Goal: Task Accomplishment & Management: Manage account settings

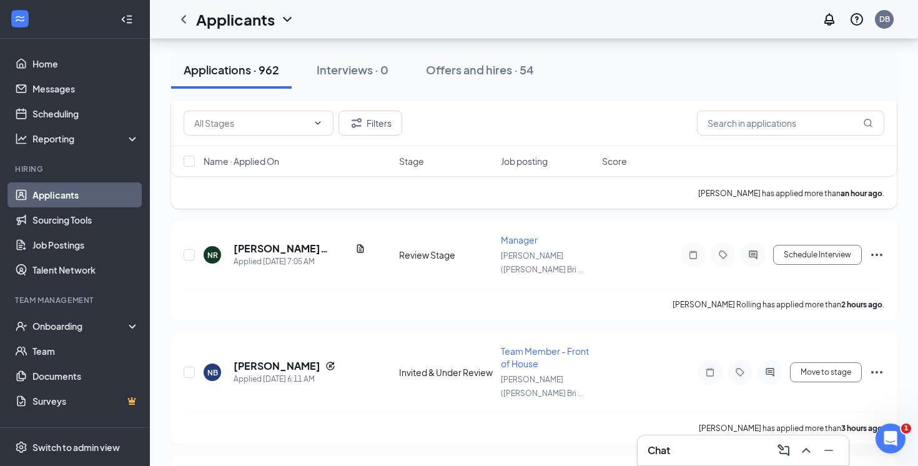
scroll to position [463, 0]
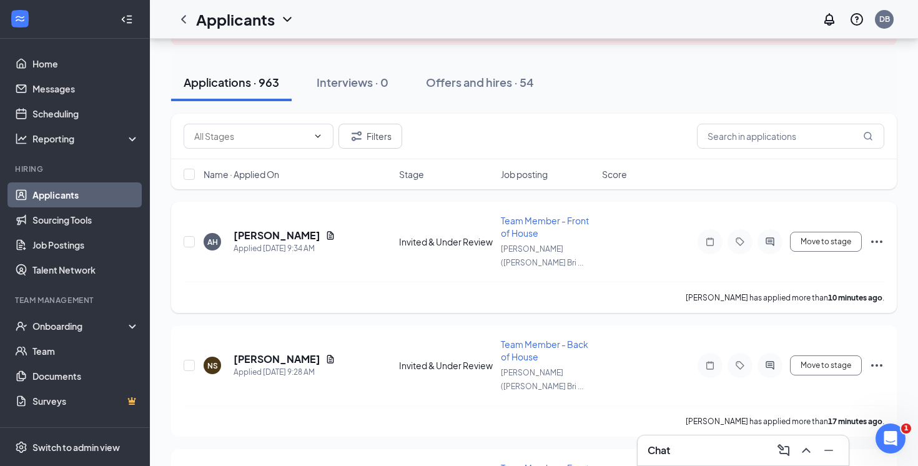
scroll to position [104, 0]
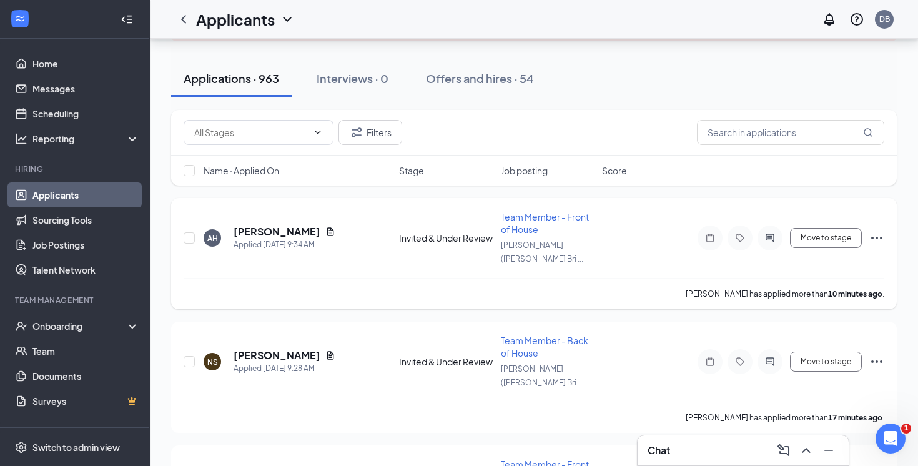
click at [254, 225] on h5 "[PERSON_NAME]" at bounding box center [277, 232] width 87 height 14
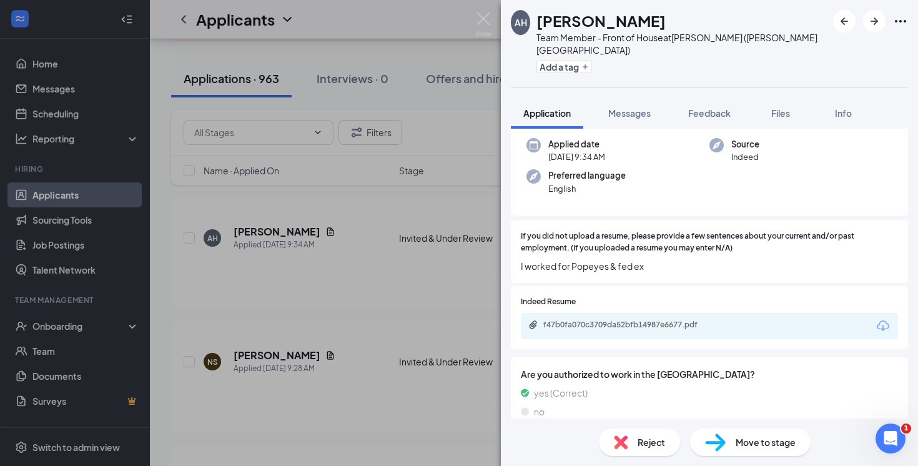
scroll to position [92, 0]
click at [623, 320] on div "f47b0fa070c3709da52bfb14987e6677.pdf" at bounding box center [631, 325] width 175 height 10
click at [282, 144] on div "AH [PERSON_NAME] Team Member - Front of House at [GEOGRAPHIC_DATA] ([PERSON_NAM…" at bounding box center [459, 233] width 918 height 466
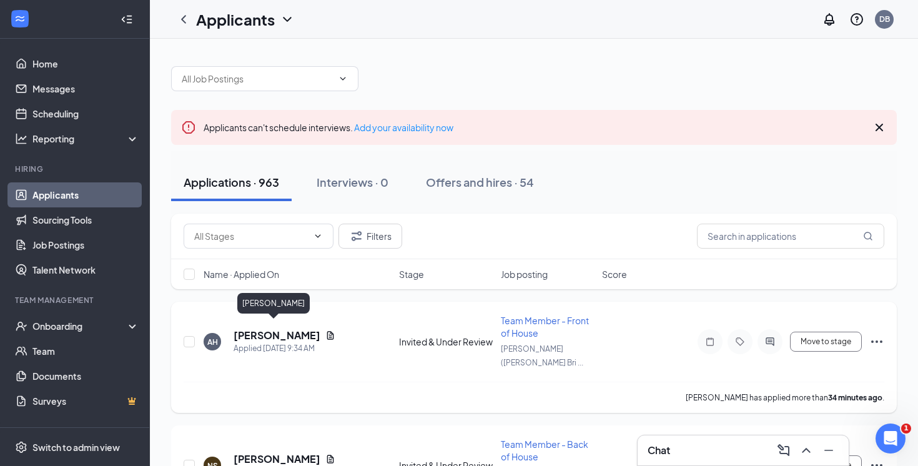
click at [252, 331] on h5 "[PERSON_NAME]" at bounding box center [277, 336] width 87 height 14
click at [272, 329] on h5 "[PERSON_NAME]" at bounding box center [277, 336] width 87 height 14
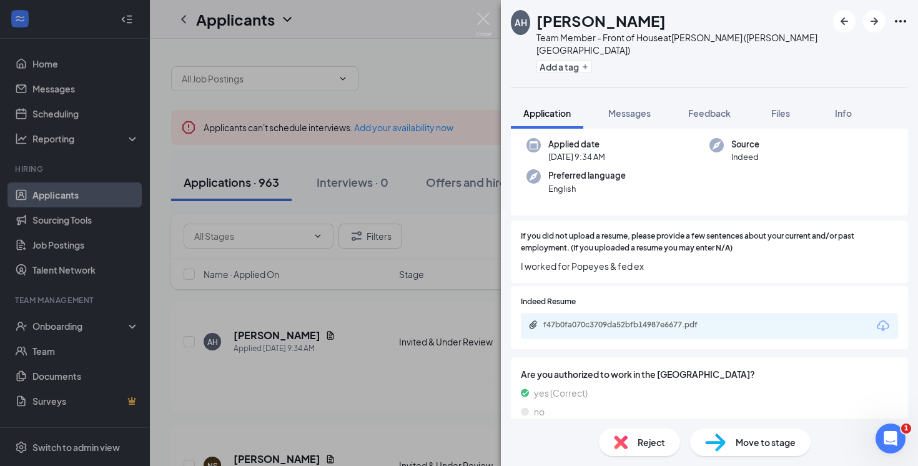
scroll to position [92, 0]
click at [655, 320] on div "f47b0fa070c3709da52bfb14987e6677.pdf" at bounding box center [631, 325] width 175 height 10
click at [347, 180] on div "AH [PERSON_NAME] Team Member - Front of House at [GEOGRAPHIC_DATA] ([PERSON_NAM…" at bounding box center [459, 233] width 918 height 466
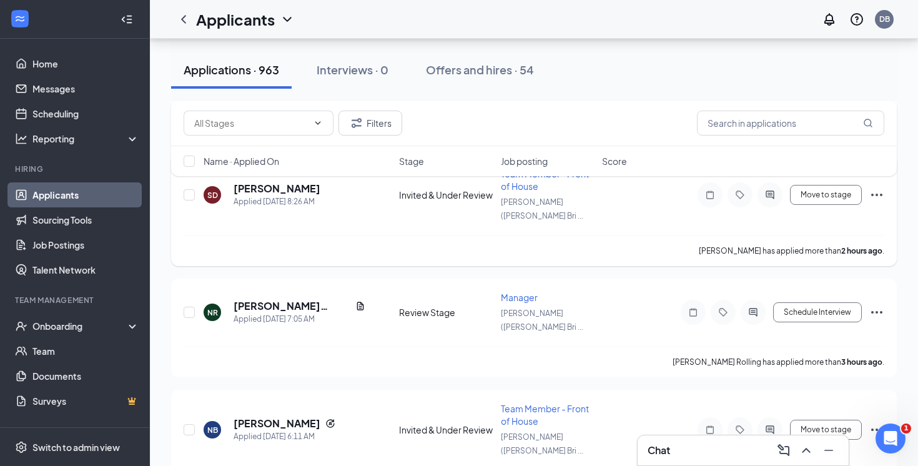
scroll to position [527, 0]
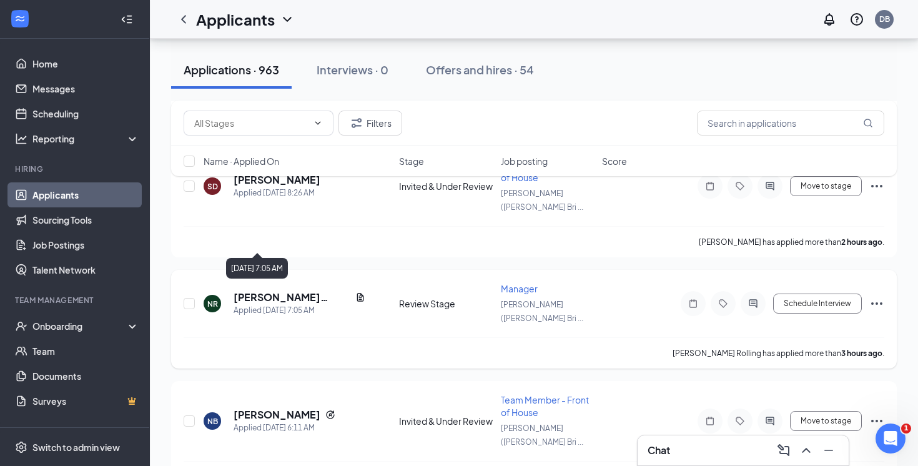
click at [272, 291] on h5 "[PERSON_NAME] Rolling" at bounding box center [292, 298] width 117 height 14
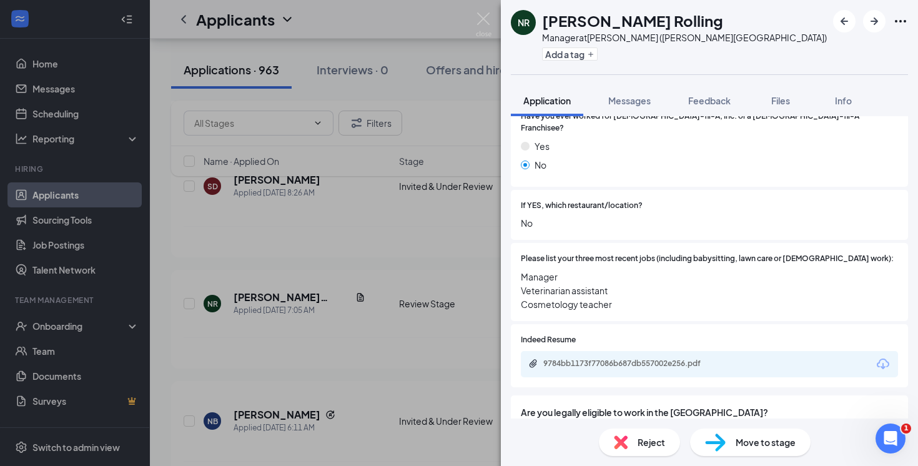
scroll to position [356, 0]
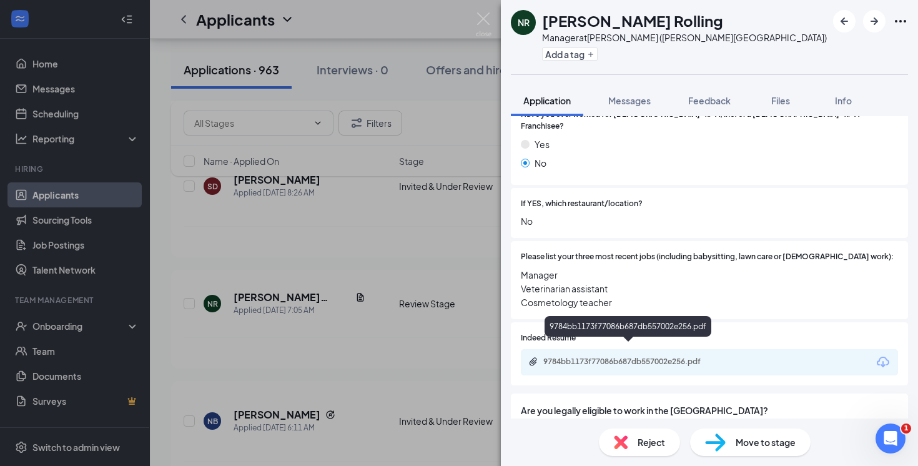
click at [678, 357] on div "9784bb1173f77086b687db557002e256.pdf" at bounding box center [631, 362] width 175 height 10
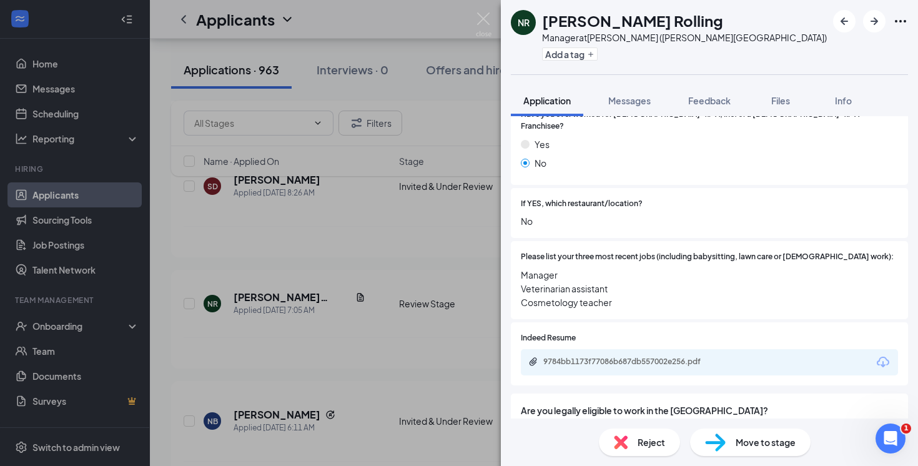
click at [293, 237] on div "NR [PERSON_NAME] Rolling Manager at [GEOGRAPHIC_DATA] ([PERSON_NAME][GEOGRAPHIC…" at bounding box center [459, 233] width 918 height 466
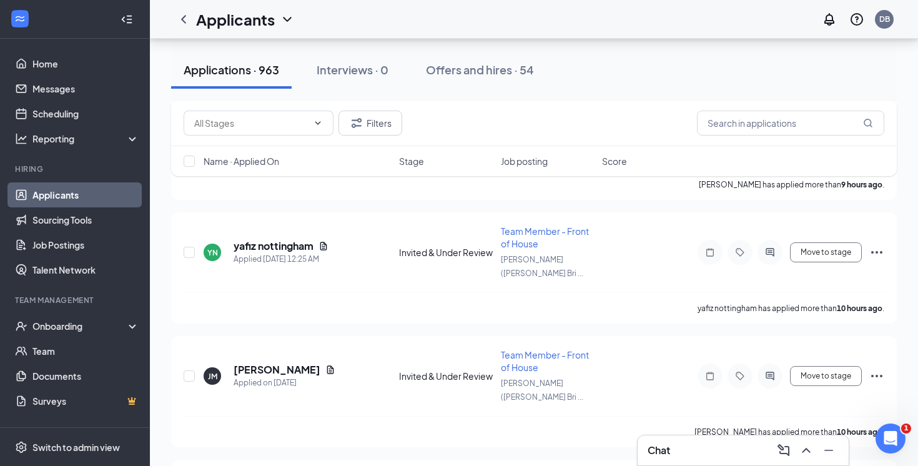
scroll to position [1311, 0]
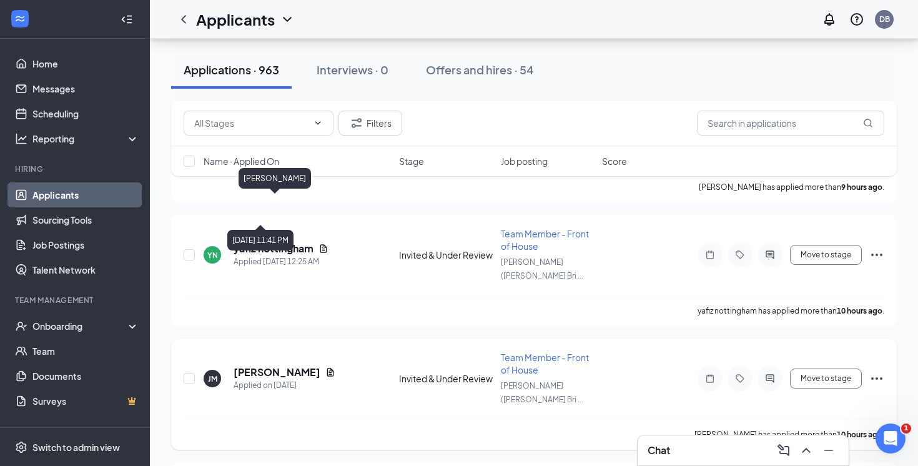
click at [259, 379] on div "Applied on [DATE]" at bounding box center [285, 385] width 102 height 12
click at [262, 366] on h5 "[PERSON_NAME]" at bounding box center [277, 373] width 87 height 14
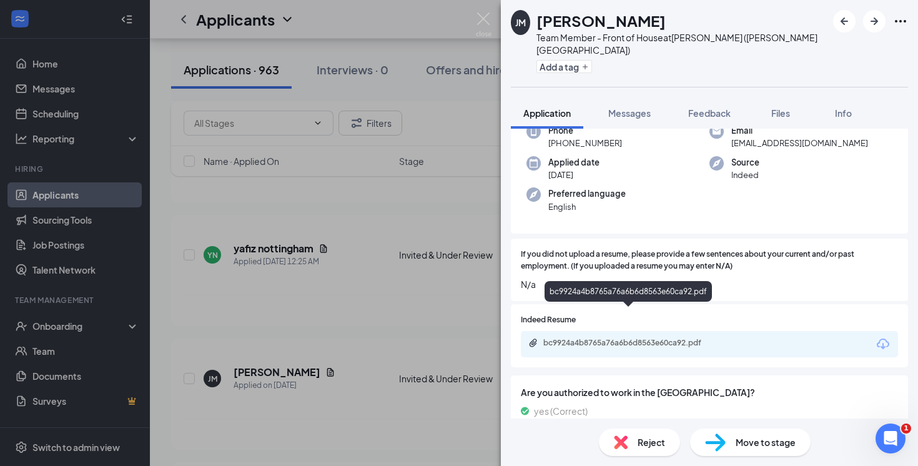
scroll to position [91, 0]
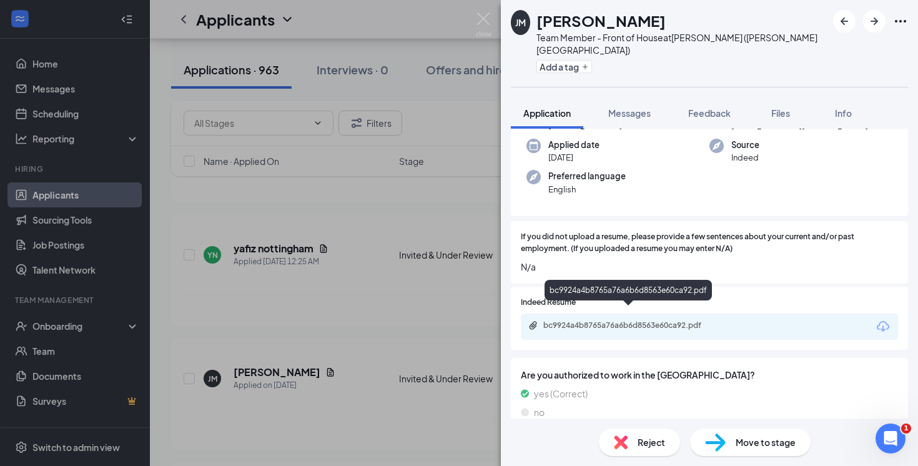
click at [665, 321] on div "bc9924a4b8765a76a6b6d8563e60ca92.pdf" at bounding box center [631, 326] width 175 height 10
click at [284, 287] on div "[PERSON_NAME] Team Member - Front of House at [GEOGRAPHIC_DATA] ([PERSON_NAME][…" at bounding box center [459, 233] width 918 height 466
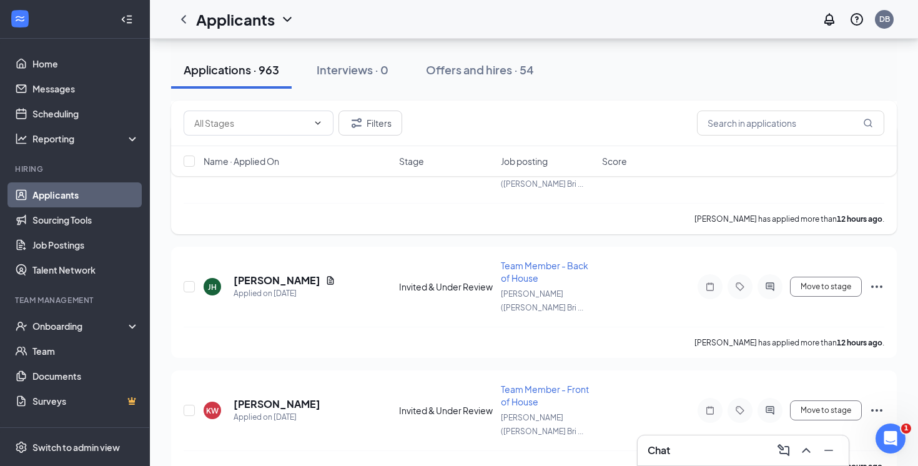
scroll to position [1717, 0]
